Goal: Obtain resource: Download file/media

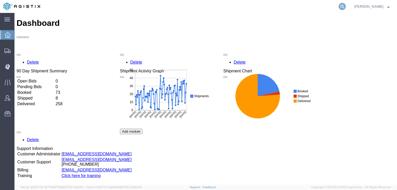
click at [345, 5] on icon at bounding box center [341, 6] width 7 height 7
paste input "56403460"
click at [345, 6] on icon at bounding box center [341, 6] width 7 height 7
type input "56403460"
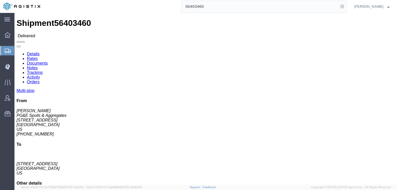
click link "Documents"
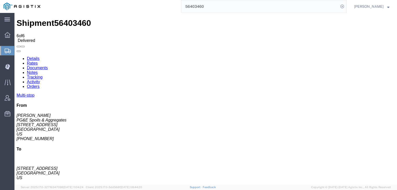
checkbox input "true"
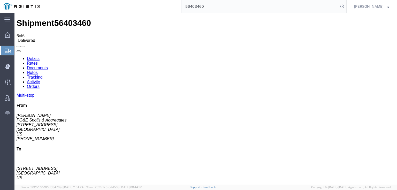
checkbox input "true"
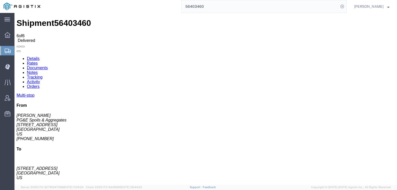
checkbox input "true"
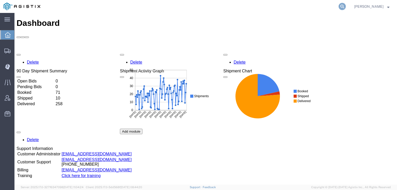
click at [345, 5] on icon at bounding box center [341, 6] width 7 height 7
paste input "56459189"
type input "56459189"
click at [345, 6] on icon at bounding box center [341, 6] width 7 height 7
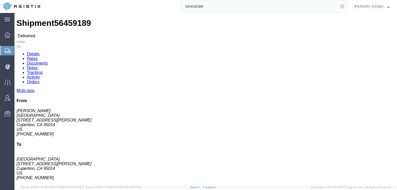
click link "Documents"
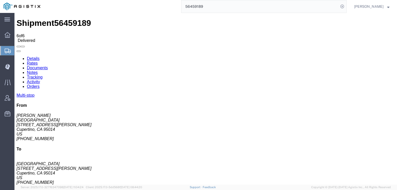
checkbox input "true"
drag, startPoint x: 21, startPoint y: 82, endPoint x: 21, endPoint y: 86, distance: 4.4
checkbox input "true"
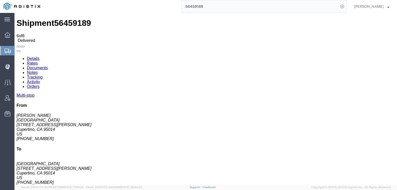
drag, startPoint x: 22, startPoint y: 91, endPoint x: 25, endPoint y: 97, distance: 6.5
checkbox input "true"
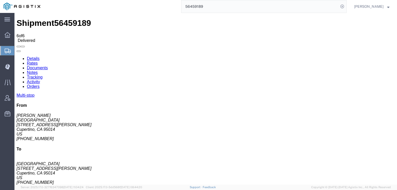
checkbox input "true"
